Goal: Task Accomplishment & Management: Manage account settings

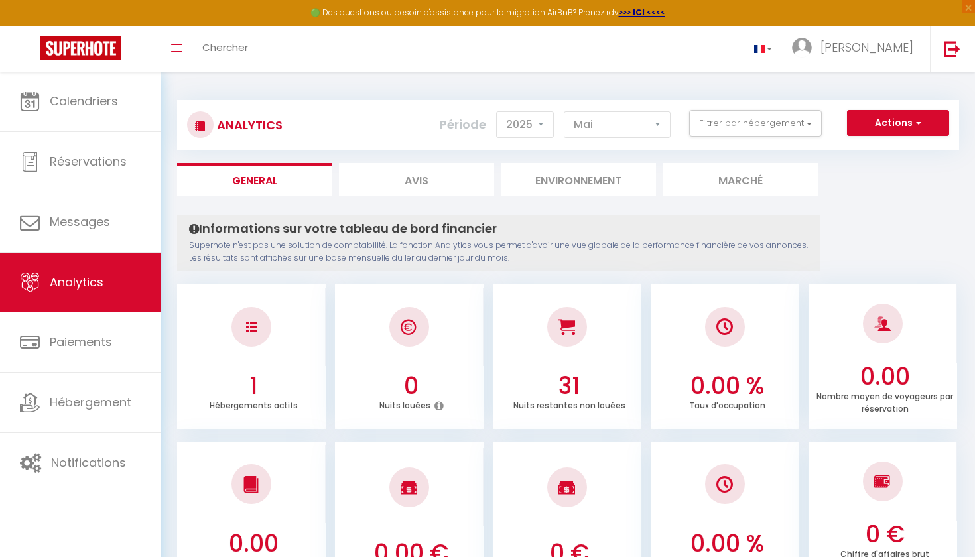
select select "2025"
select select "5"
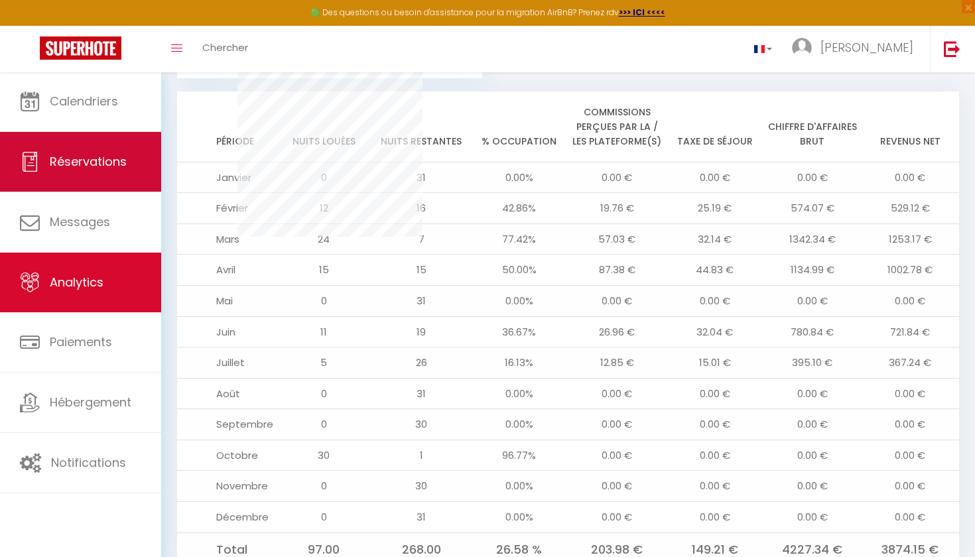
click at [74, 174] on link "Réservations" at bounding box center [80, 162] width 161 height 60
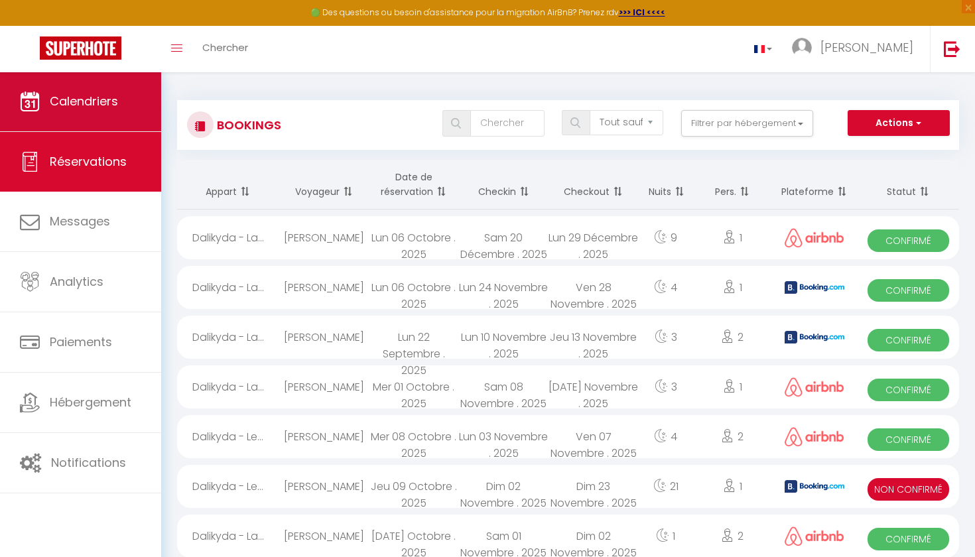
scroll to position [-1, 0]
click at [99, 112] on link "Calendriers" at bounding box center [80, 102] width 161 height 60
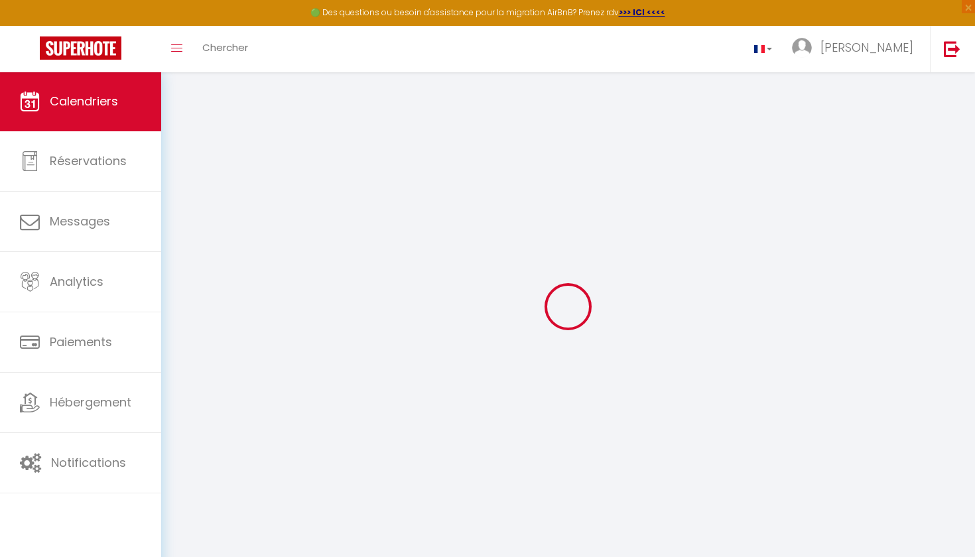
select select
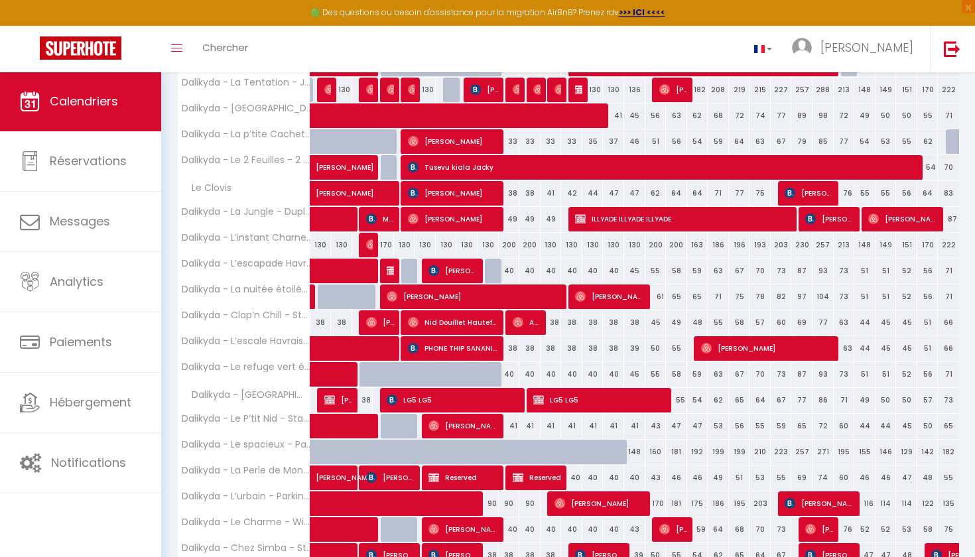
scroll to position [268, 0]
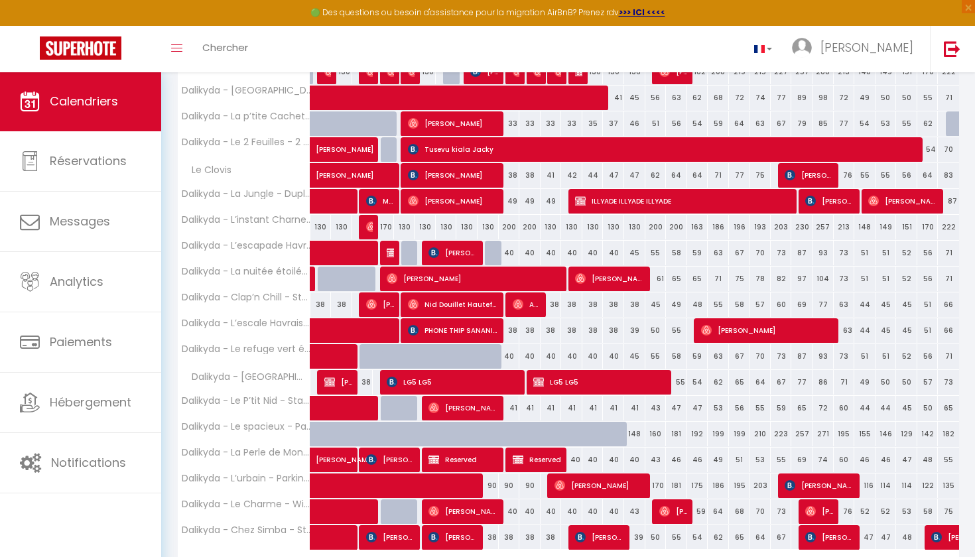
click at [518, 466] on span "Reserved" at bounding box center [538, 459] width 50 height 25
select select "OK"
select select "KO"
select select "0"
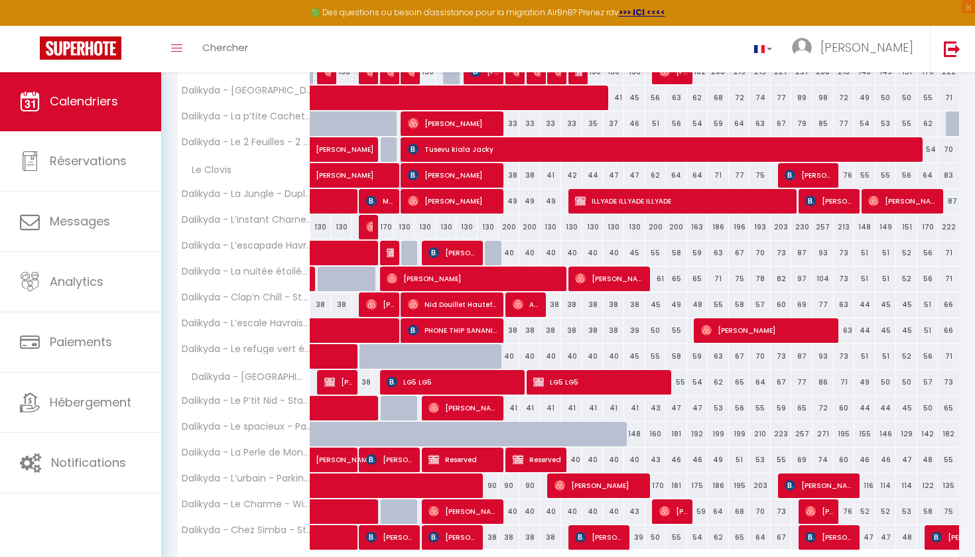
select select "1"
select select
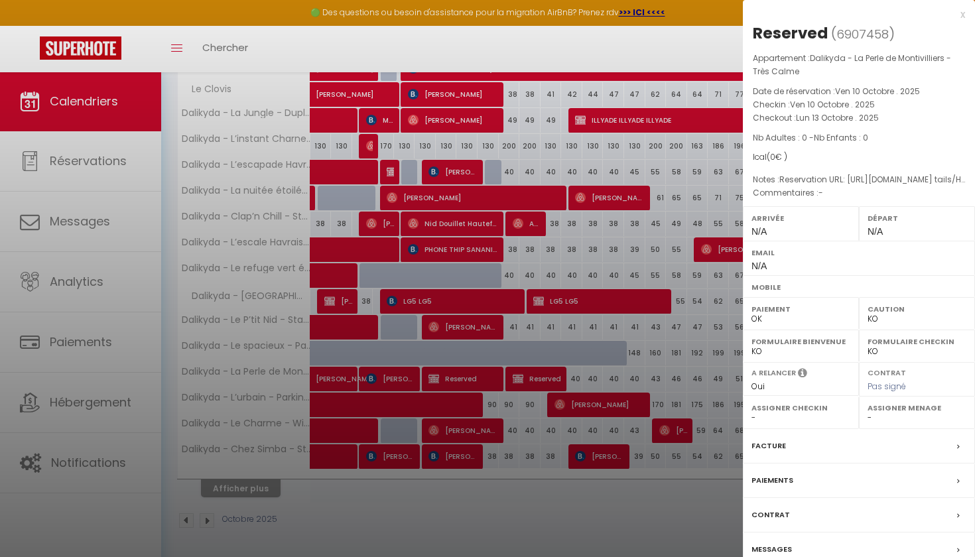
scroll to position [348, 0]
click at [857, 520] on div "Contrat" at bounding box center [859, 515] width 232 height 35
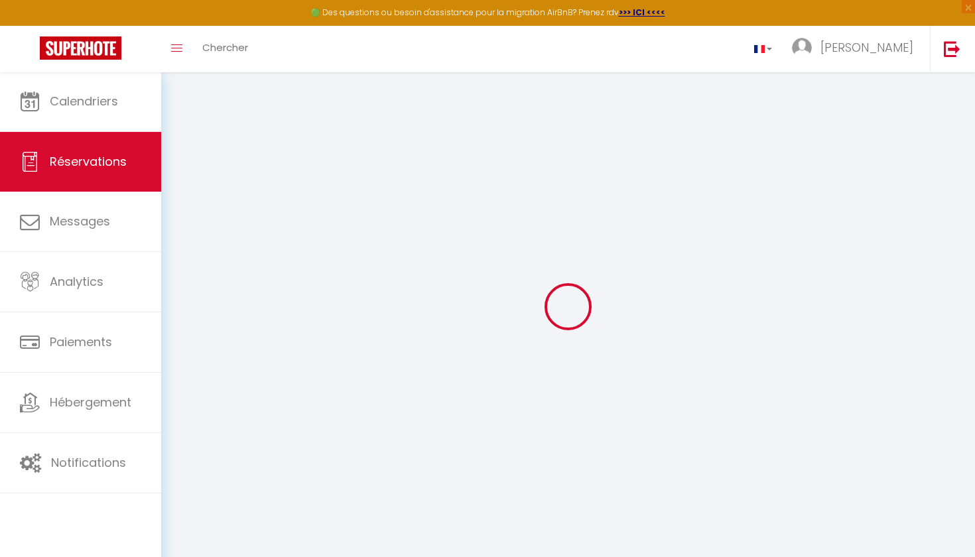
select select
checkbox input "false"
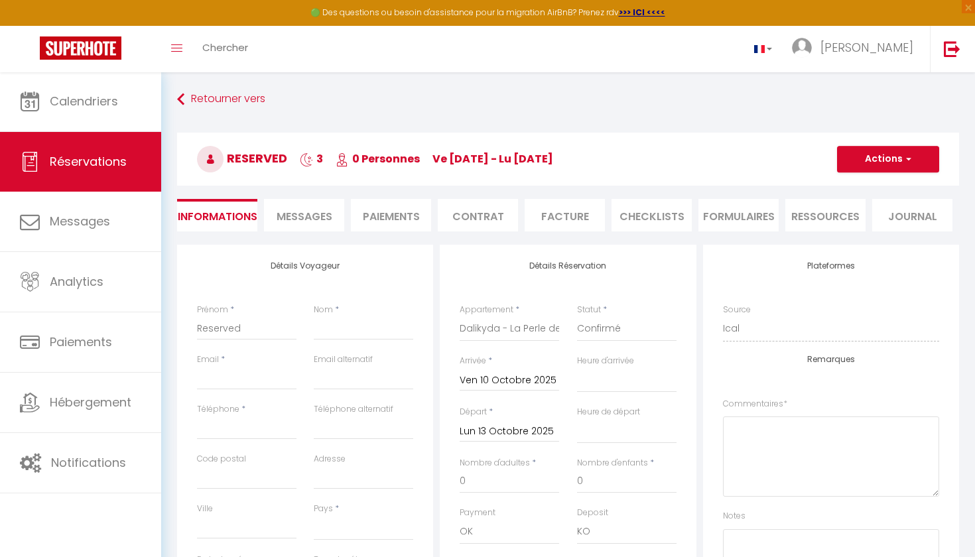
select select
checkbox input "false"
type textarea "Reservation URL: [URL][DOMAIN_NAME] tails/HMDAJAPD3A. Phone Number (Last 4 Digi…"
